Goal: Task Accomplishment & Management: Manage account settings

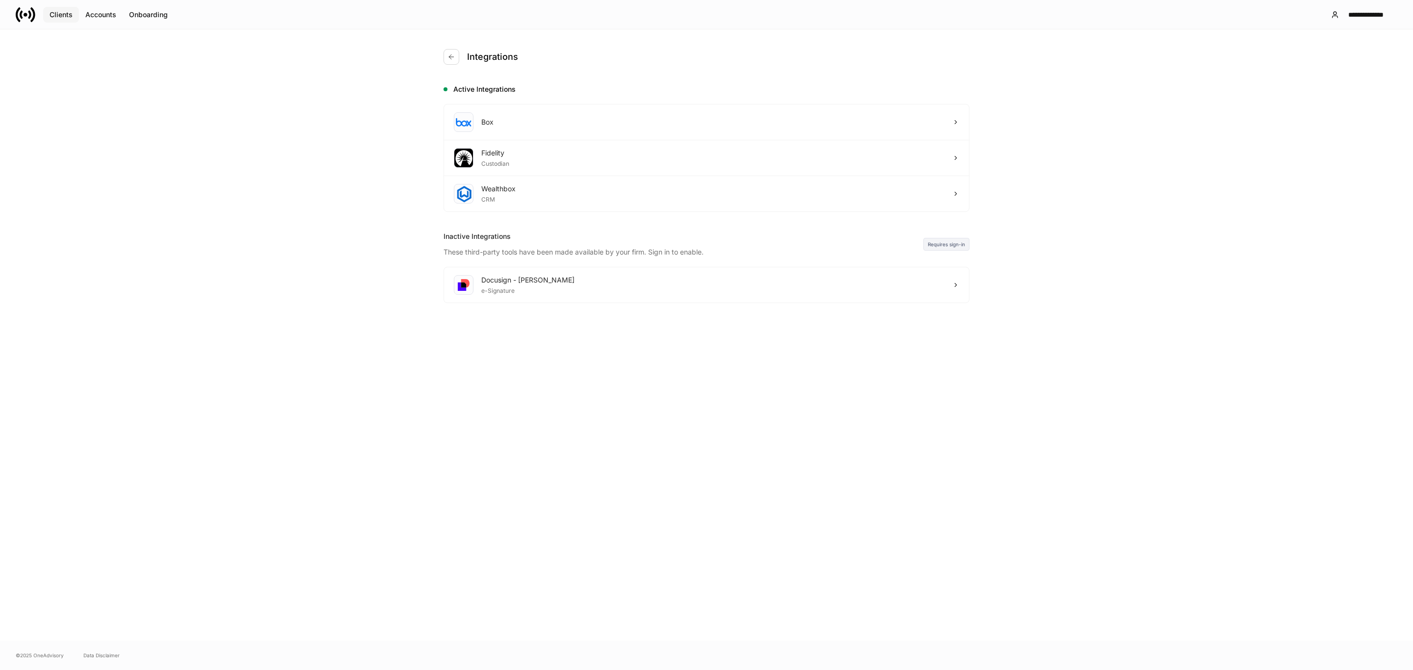
click at [59, 11] on div "Clients" at bounding box center [61, 15] width 23 height 10
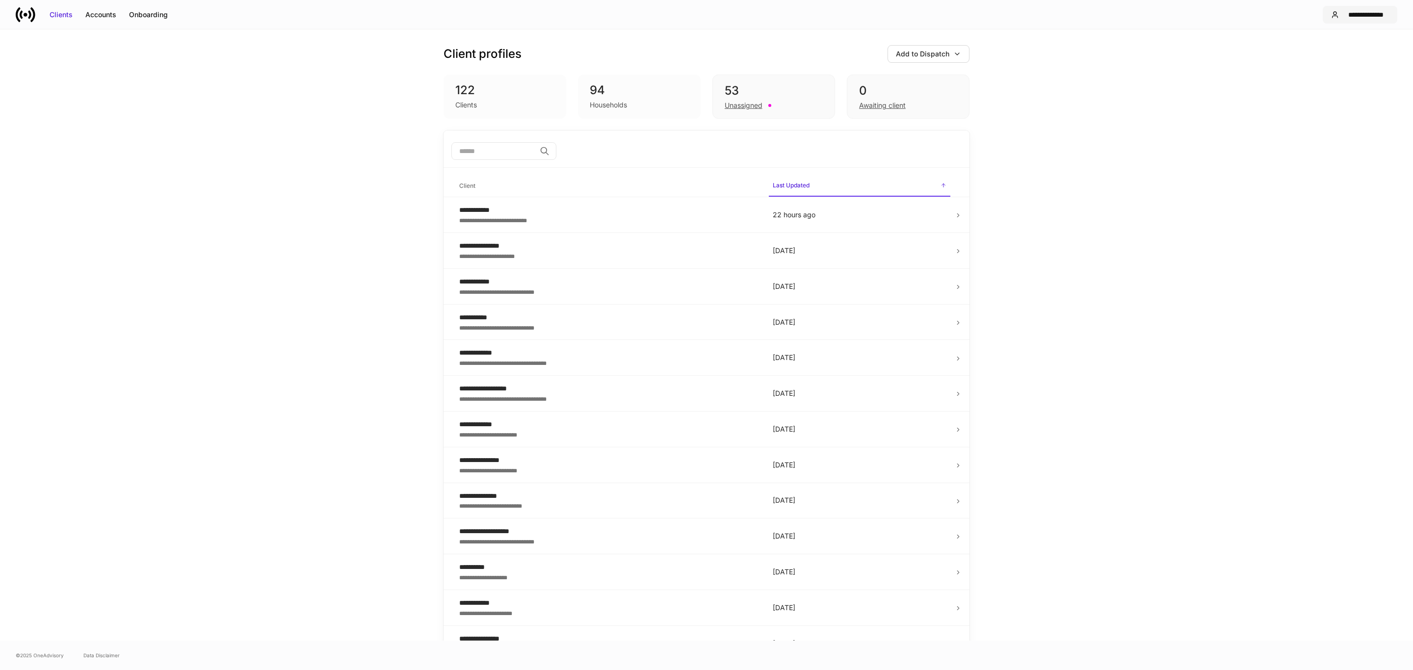
click at [1353, 10] on div "**********" at bounding box center [1366, 15] width 46 height 10
click at [1308, 98] on div "Logout" at bounding box center [1310, 97] width 23 height 10
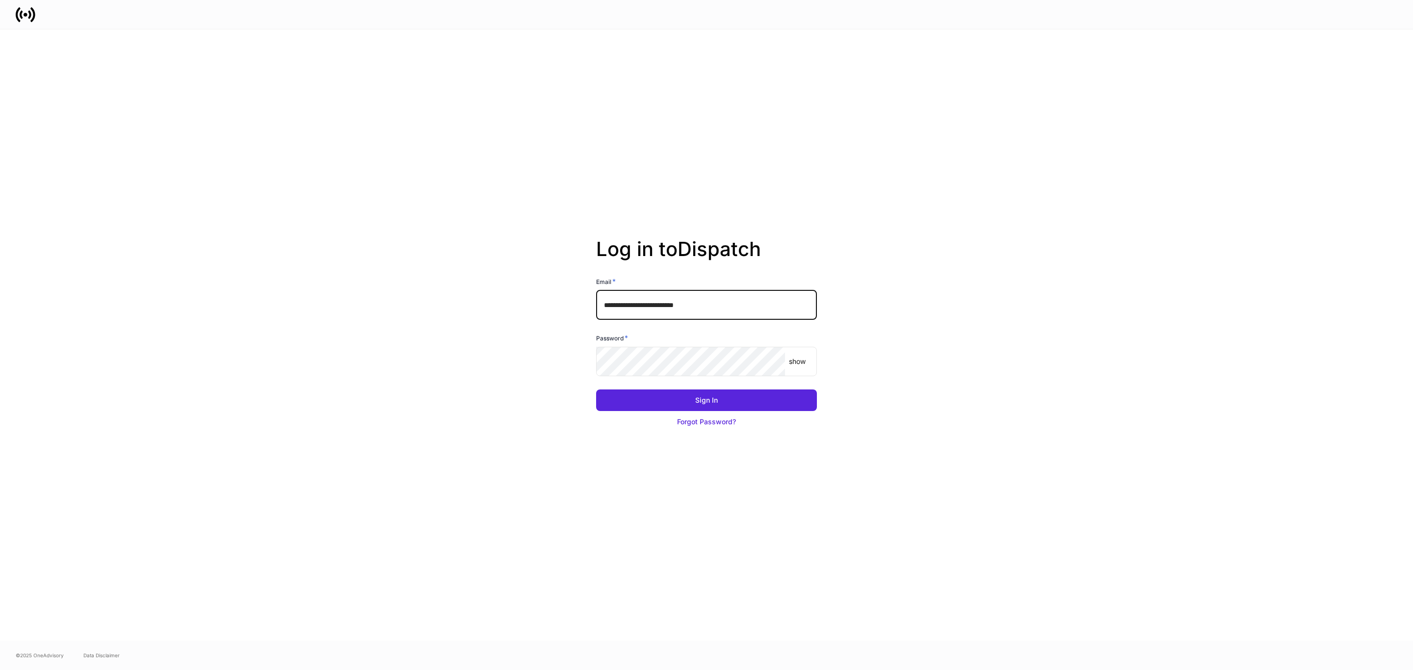
click at [709, 299] on input "**********" at bounding box center [706, 305] width 221 height 29
click at [679, 396] on button "Sign In" at bounding box center [706, 401] width 221 height 22
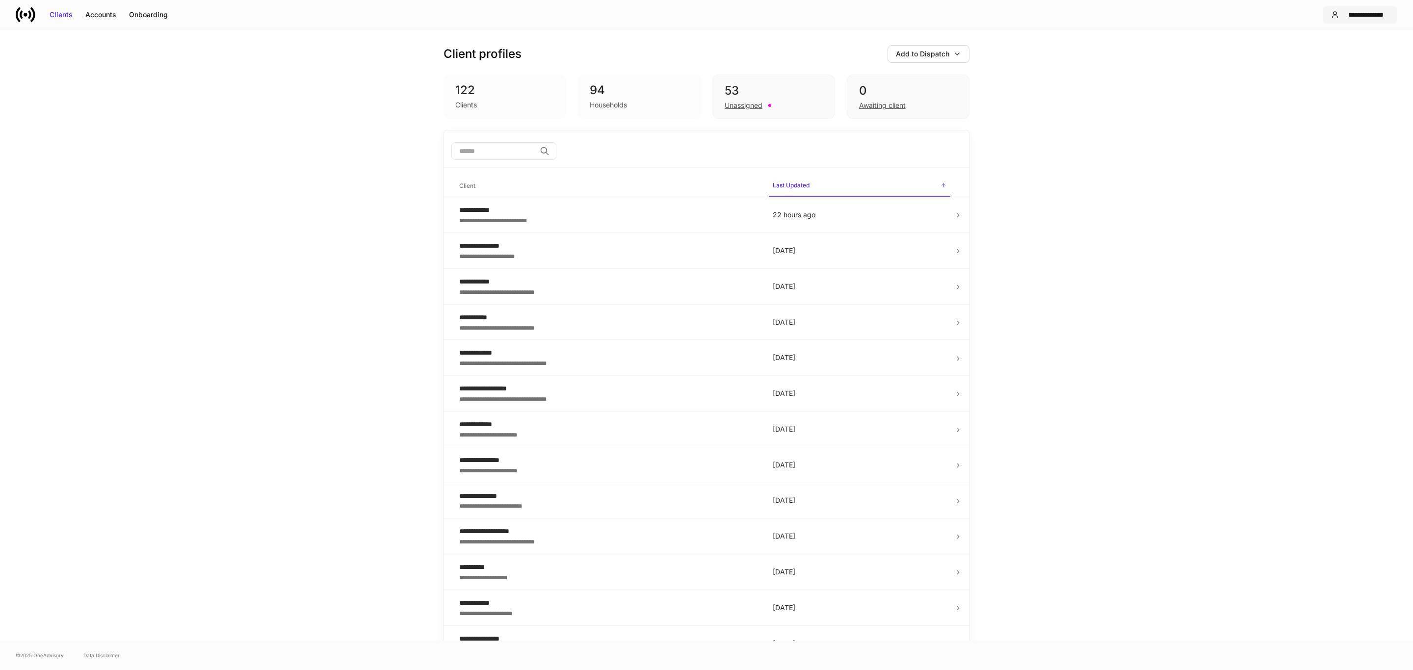
click at [1342, 12] on div "**********" at bounding box center [1360, 15] width 58 height 10
click at [1312, 59] on div "Settings" at bounding box center [1312, 60] width 27 height 10
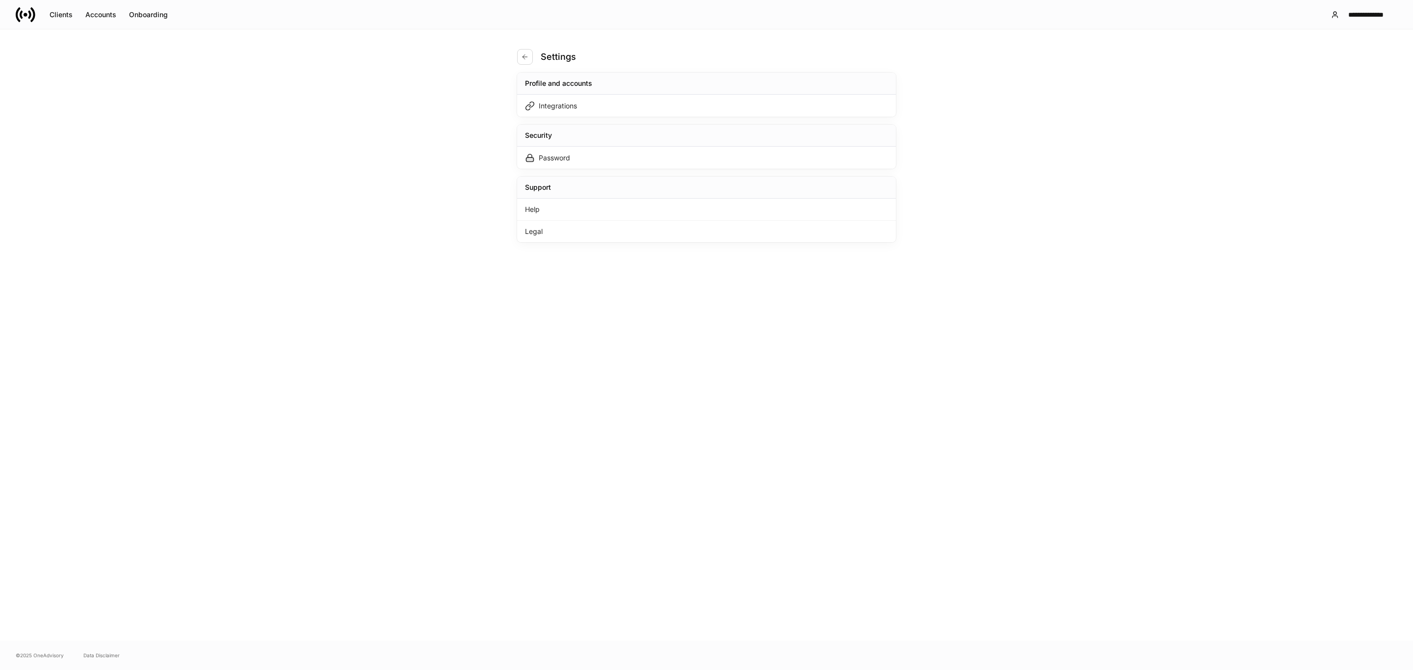
click at [573, 121] on div "Profile and accounts Integrations Security Password Support Help Legal" at bounding box center [706, 158] width 379 height 170
click at [573, 105] on div "Integrations" at bounding box center [558, 106] width 38 height 10
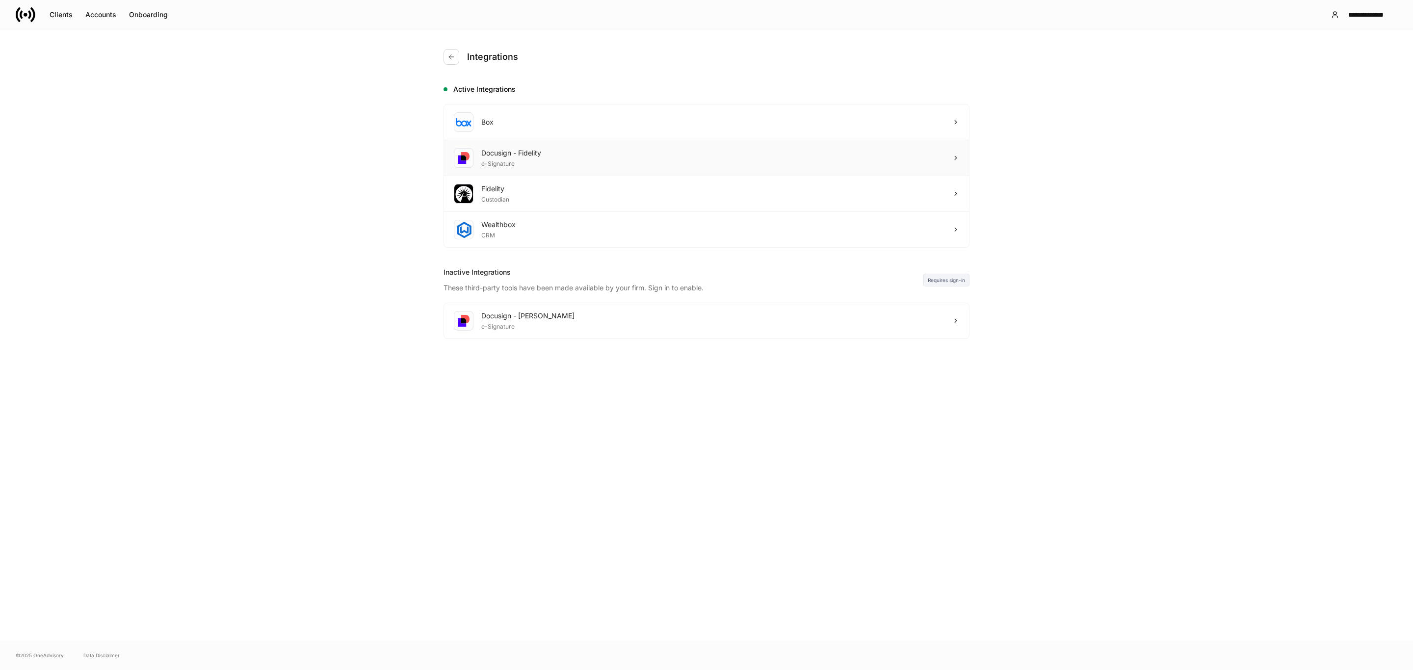
click at [541, 155] on div "Docusign - Fidelity" at bounding box center [511, 153] width 60 height 10
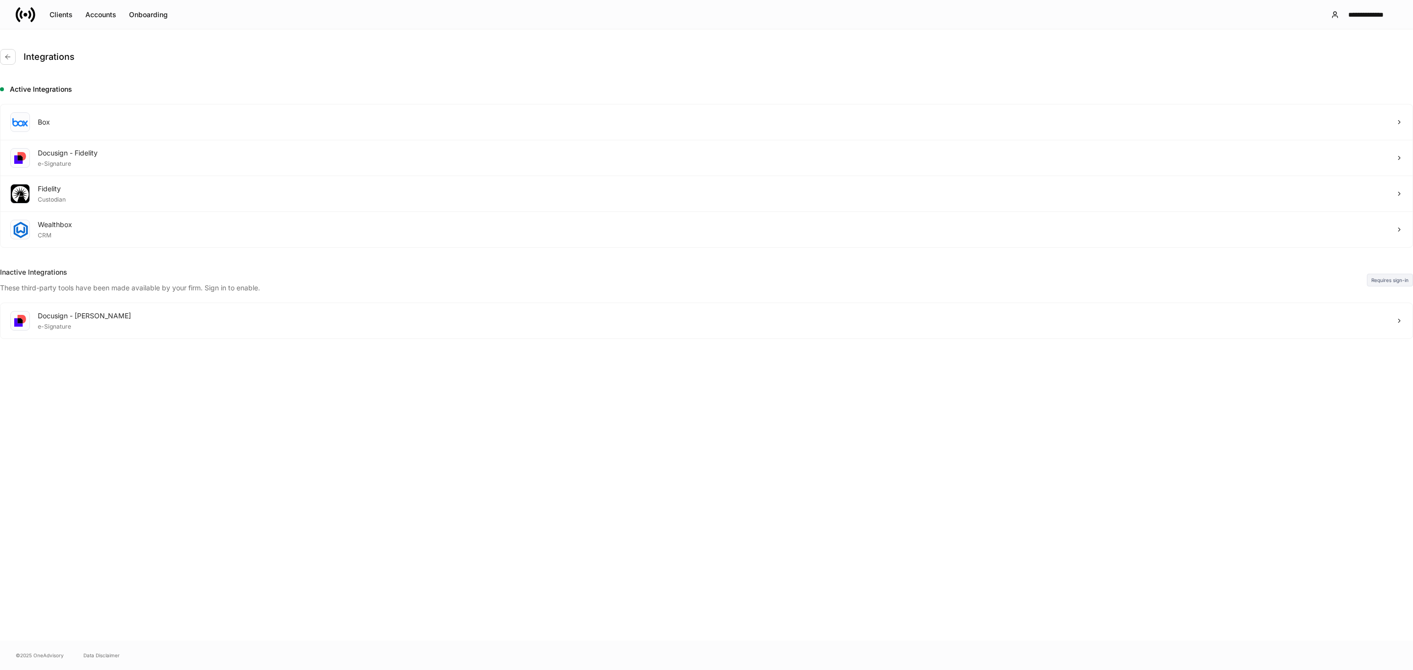
drag, startPoint x: 1383, startPoint y: 84, endPoint x: 1377, endPoint y: 159, distance: 75.4
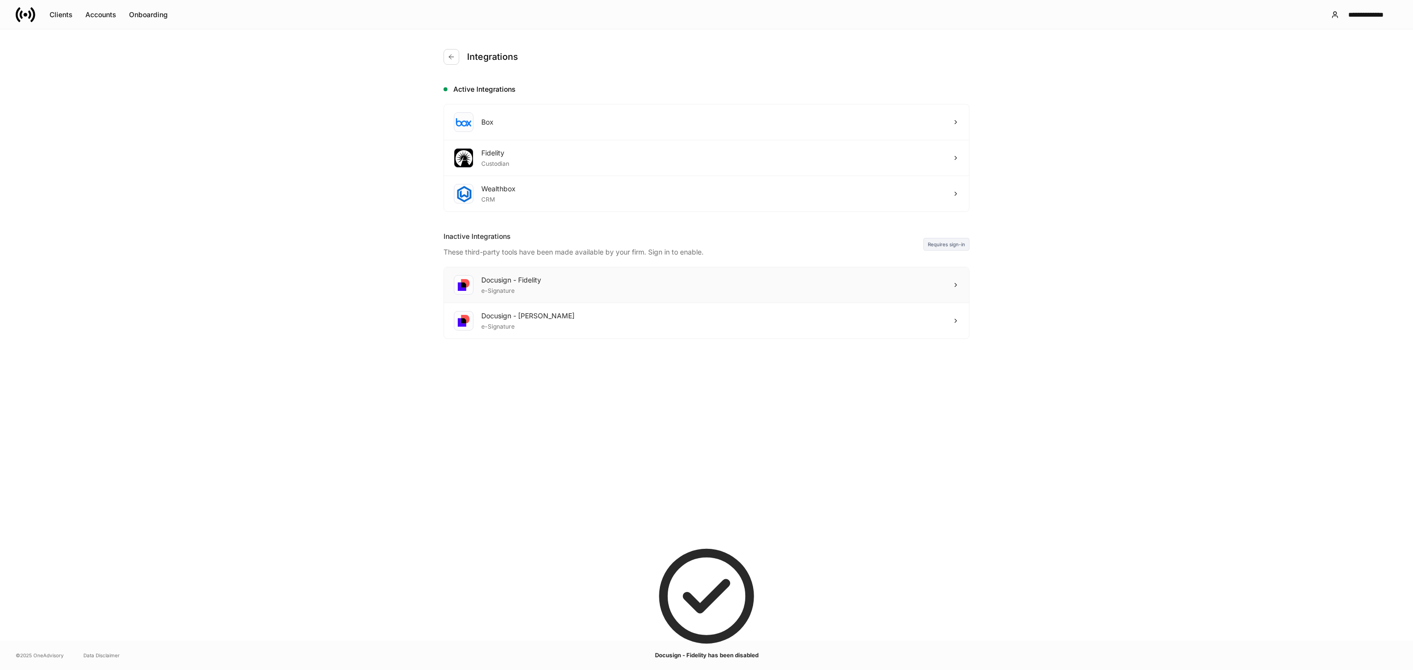
click at [544, 281] on div "Docusign - Fidelity e-Signature" at bounding box center [706, 285] width 525 height 36
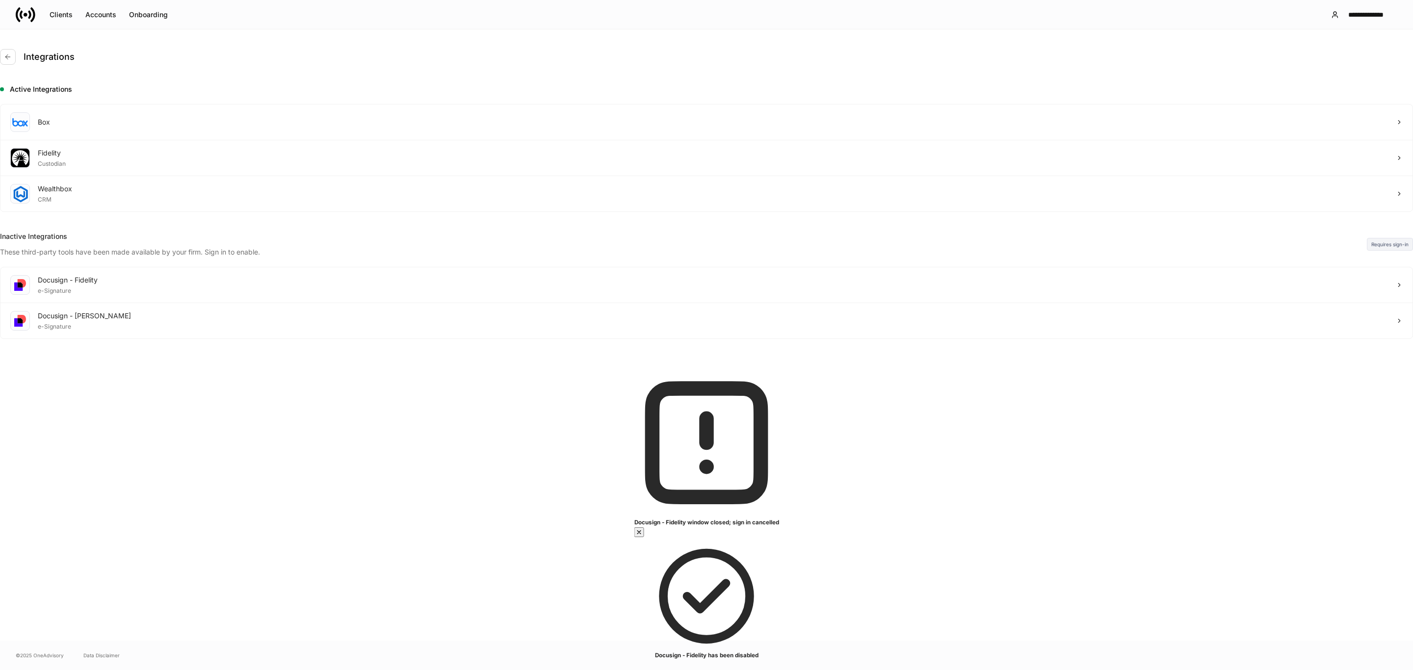
click at [33, 670] on div at bounding box center [706, 670] width 1413 height 0
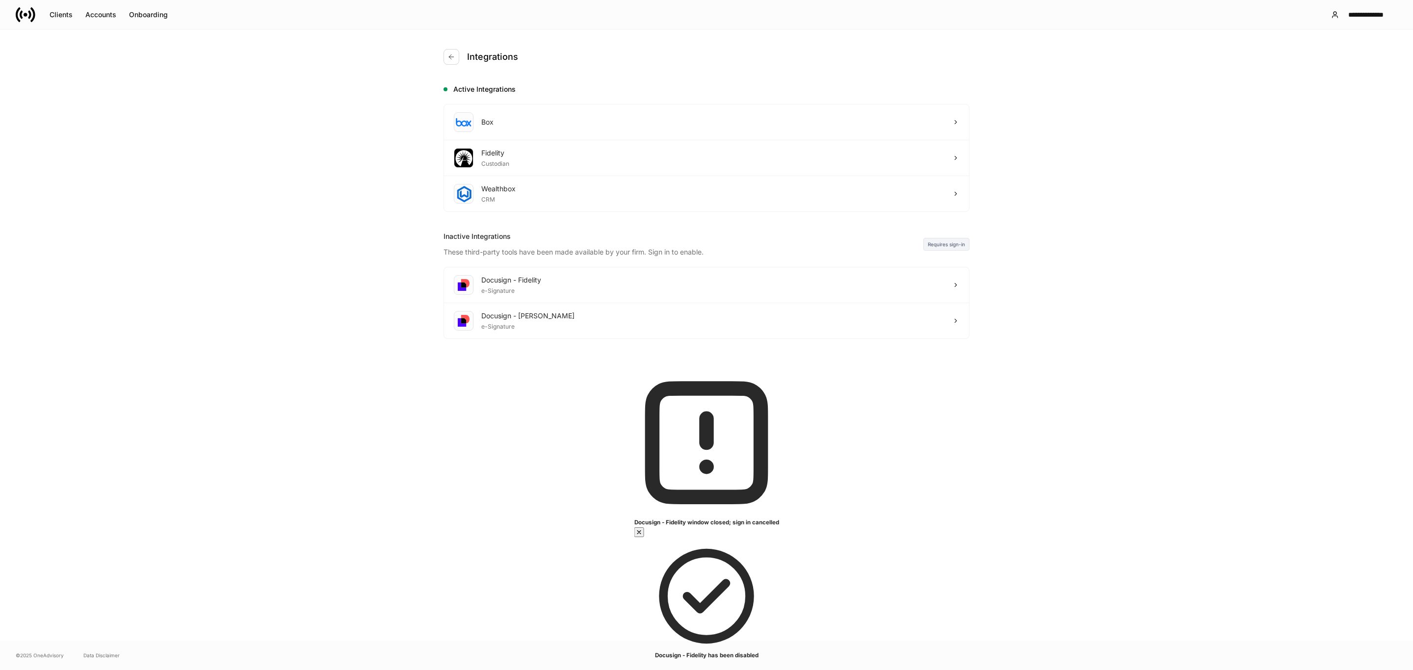
click at [28, 12] on icon at bounding box center [26, 15] width 20 height 20
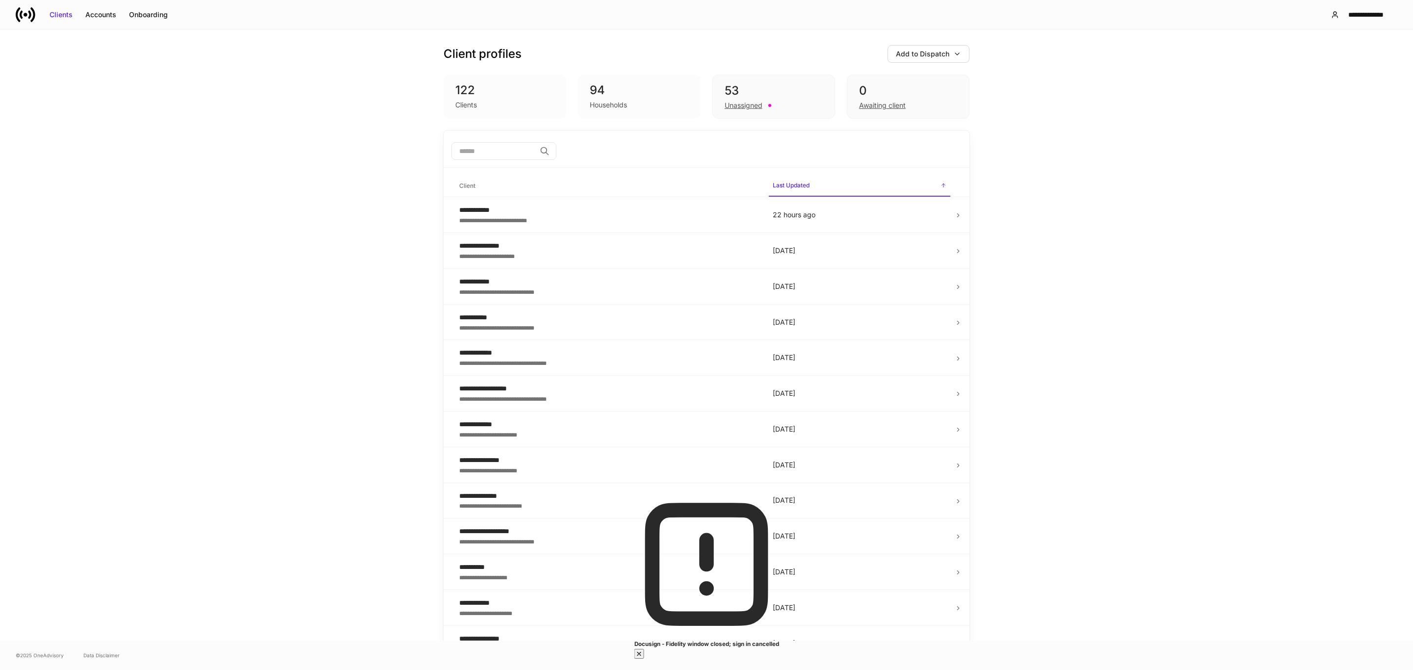
click at [643, 650] on icon "button" at bounding box center [640, 654] width 8 height 8
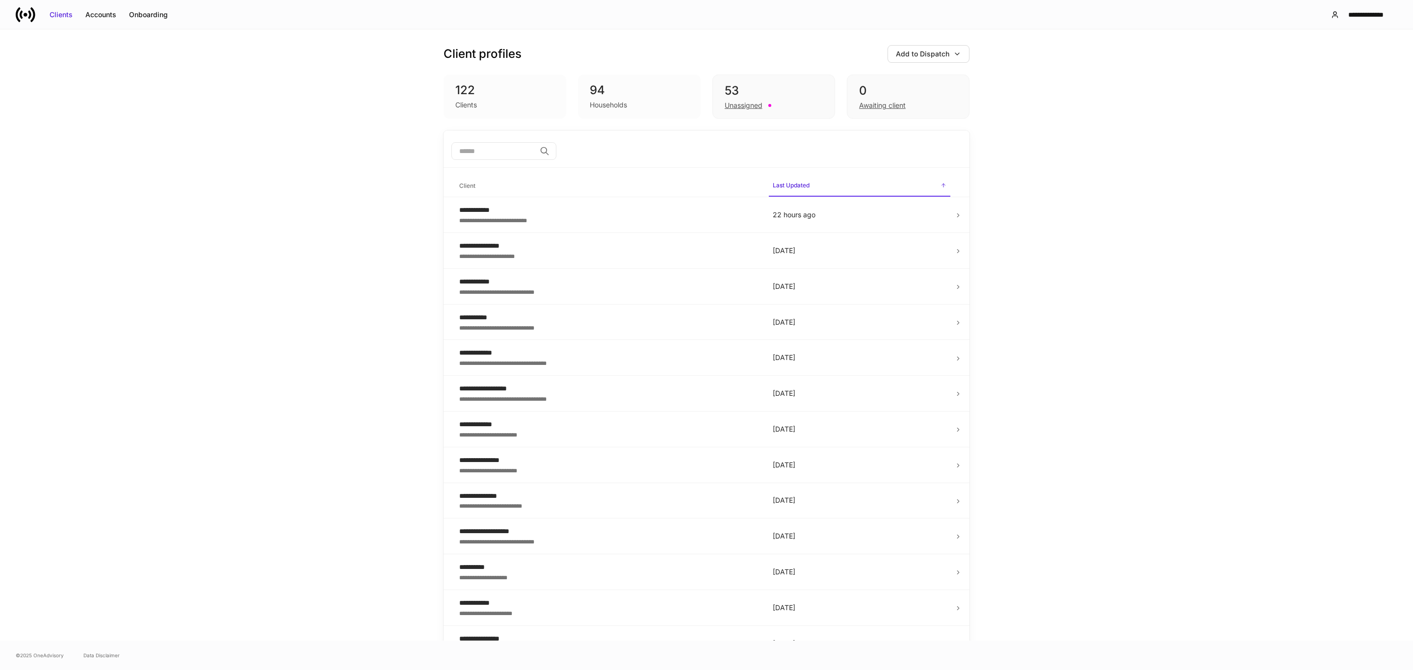
click at [21, 11] on icon at bounding box center [21, 14] width 3 height 8
